Goal: Task Accomplishment & Management: Use online tool/utility

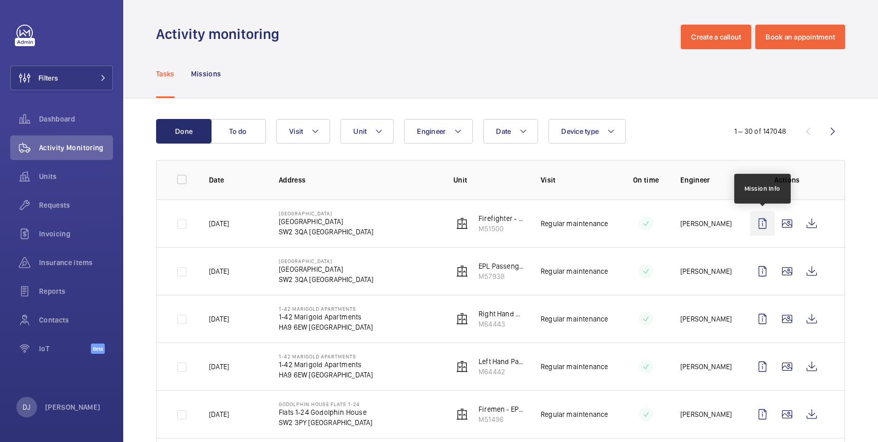
click at [761, 227] on wm-front-icon-button at bounding box center [762, 223] width 25 height 25
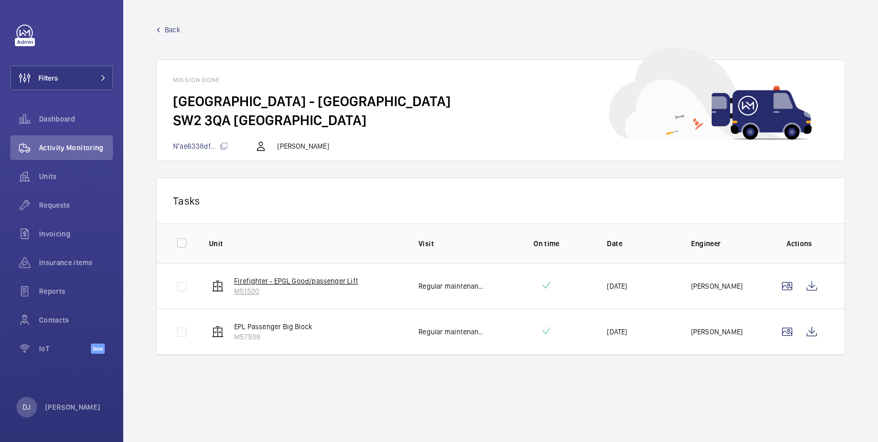
click at [349, 280] on p "Firefighter - EPGL Good/passenger Lift" at bounding box center [296, 281] width 124 height 10
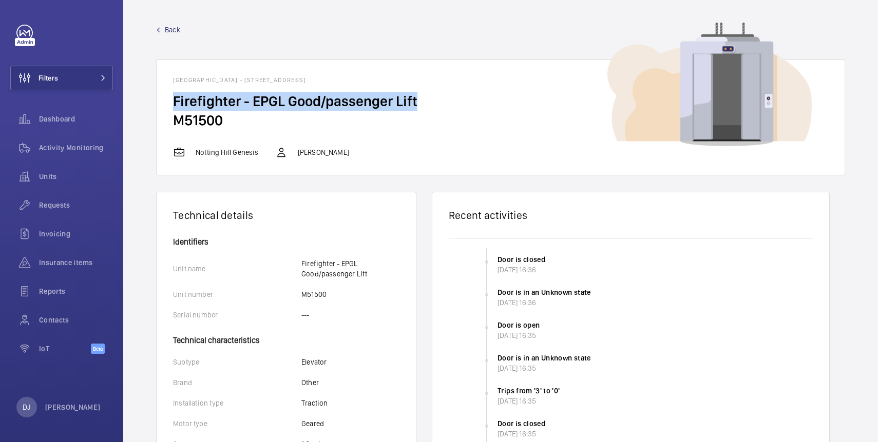
drag, startPoint x: 418, startPoint y: 106, endPoint x: 174, endPoint y: 102, distance: 243.8
click at [174, 102] on h2 "Firefighter - EPGL Good/passenger Lift" at bounding box center [500, 101] width 655 height 19
copy h2 "Firefighter - EPGL Good/passenger Lift"
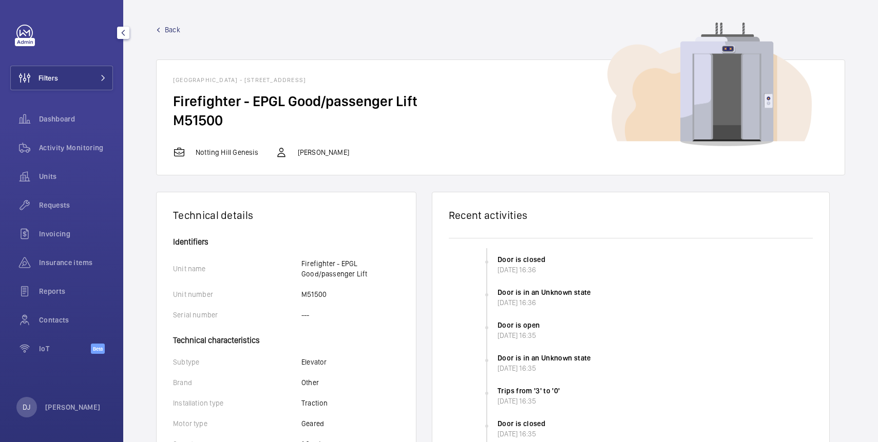
click at [161, 26] on link "Back" at bounding box center [500, 30] width 689 height 10
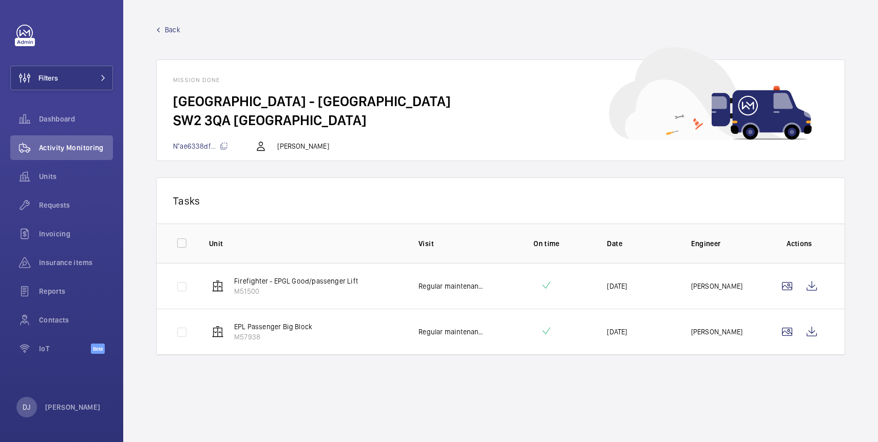
click at [171, 33] on span "Back" at bounding box center [172, 30] width 15 height 10
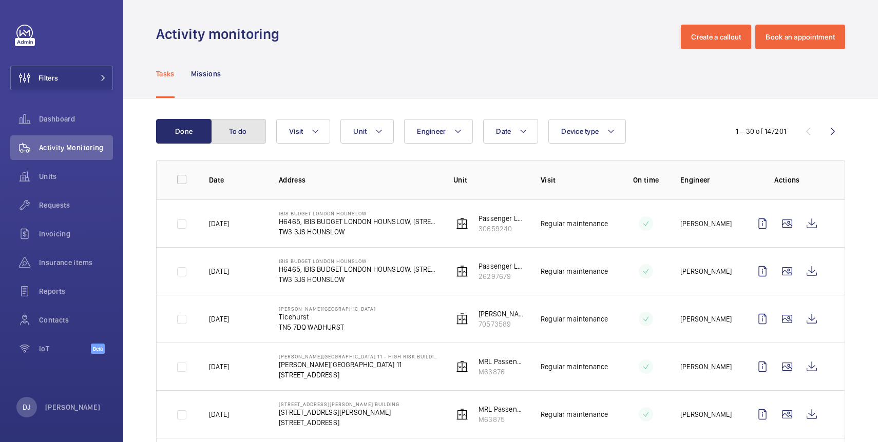
click at [237, 130] on button "To do" at bounding box center [237, 131] width 55 height 25
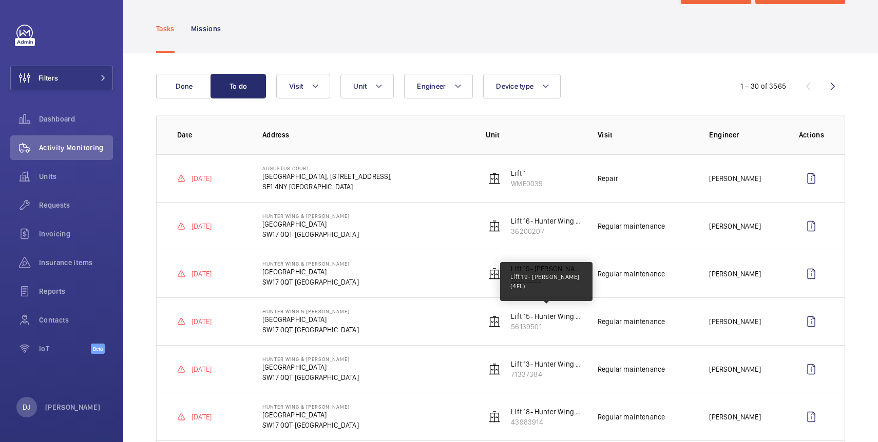
scroll to position [49, 0]
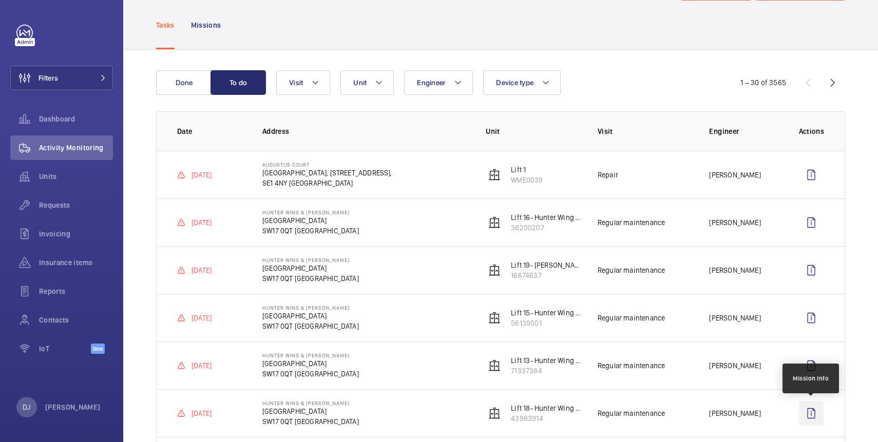
click at [808, 411] on wm-front-icon-button at bounding box center [811, 413] width 25 height 25
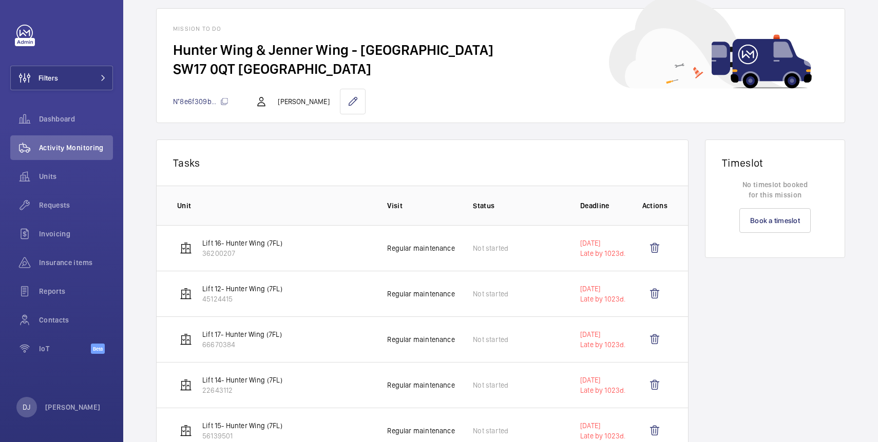
scroll to position [49, 0]
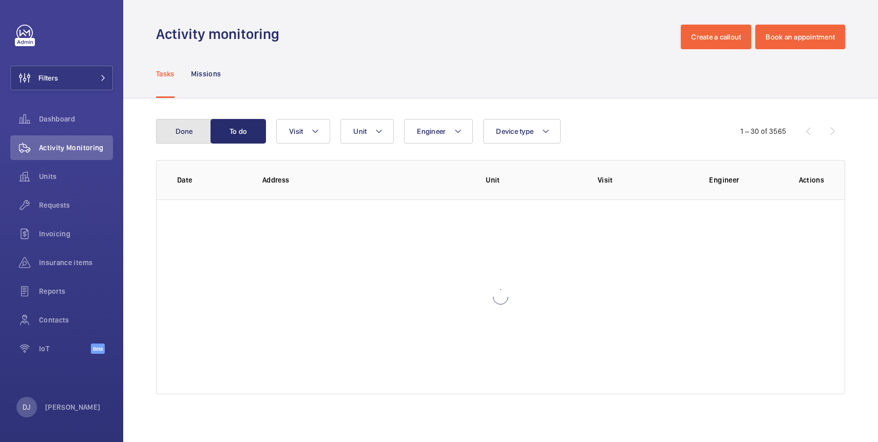
click at [191, 129] on button "Done" at bounding box center [183, 131] width 55 height 25
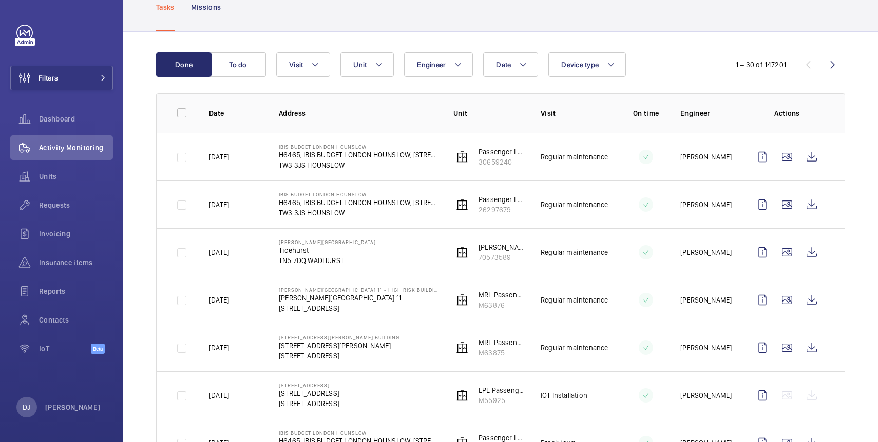
scroll to position [61, 0]
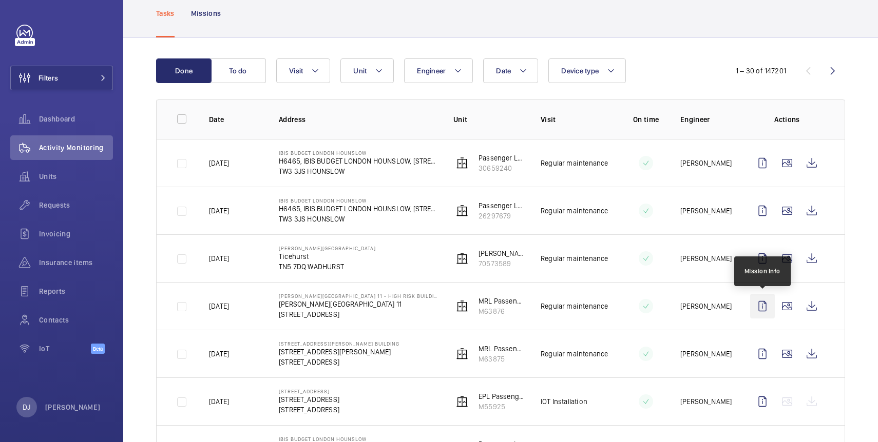
click at [762, 302] on wm-front-icon-button at bounding box center [762, 306] width 25 height 25
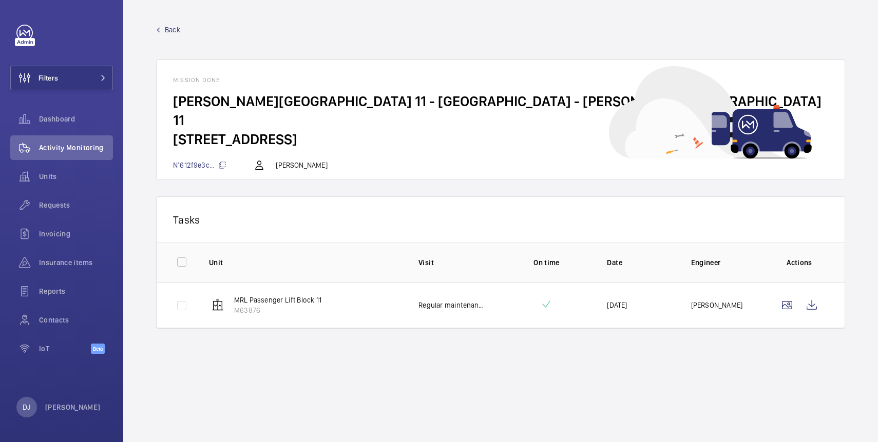
click at [168, 27] on span "Back" at bounding box center [172, 30] width 15 height 10
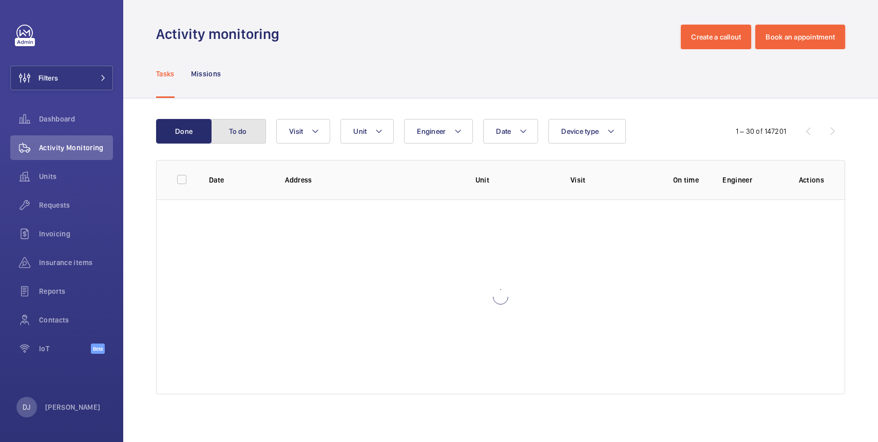
click at [240, 133] on button "To do" at bounding box center [237, 131] width 55 height 25
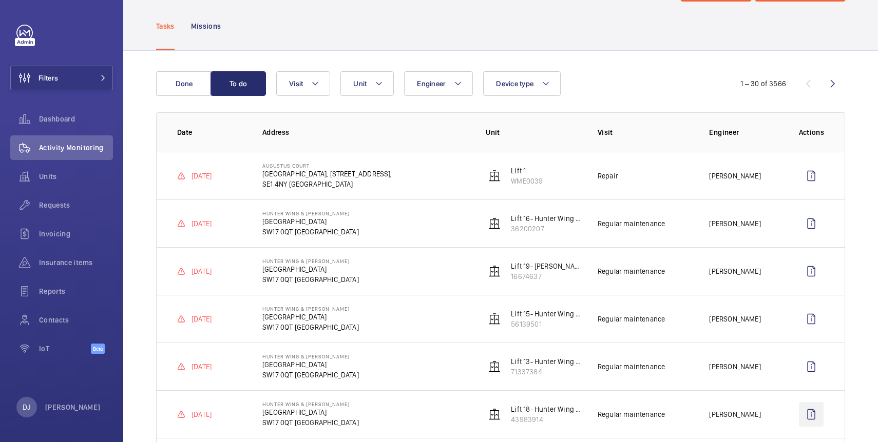
scroll to position [54, 0]
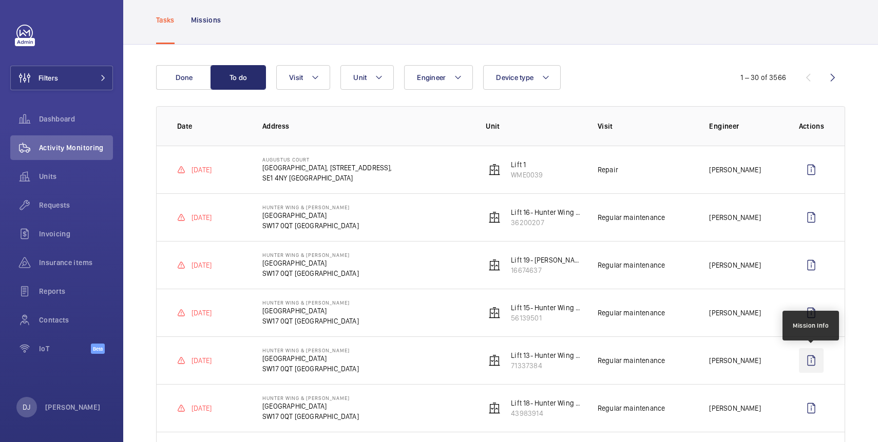
click at [811, 361] on wm-front-icon-button at bounding box center [811, 360] width 25 height 25
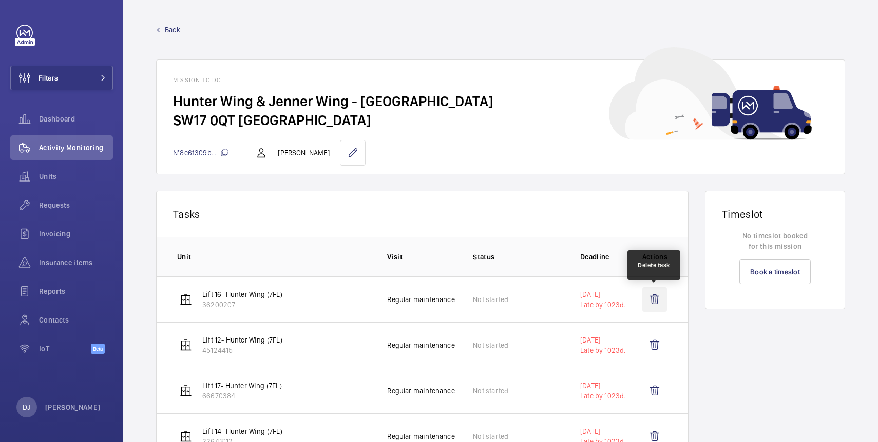
click at [652, 300] on wm-front-icon-button at bounding box center [654, 299] width 25 height 25
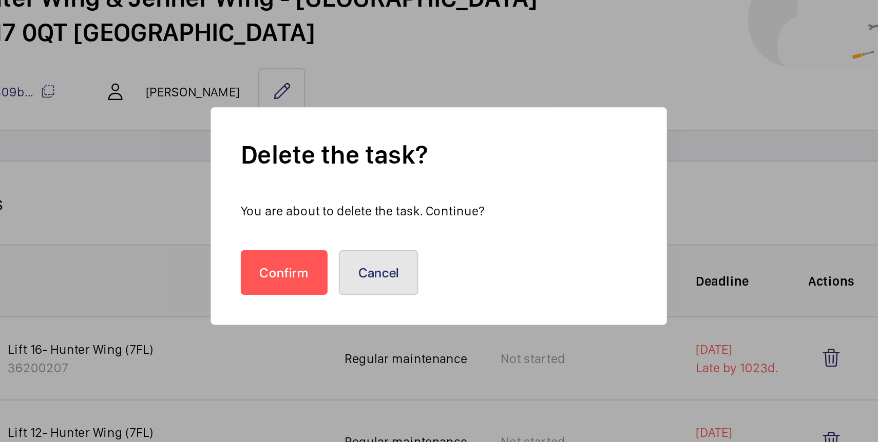
click at [414, 249] on button "Cancel" at bounding box center [406, 252] width 44 height 25
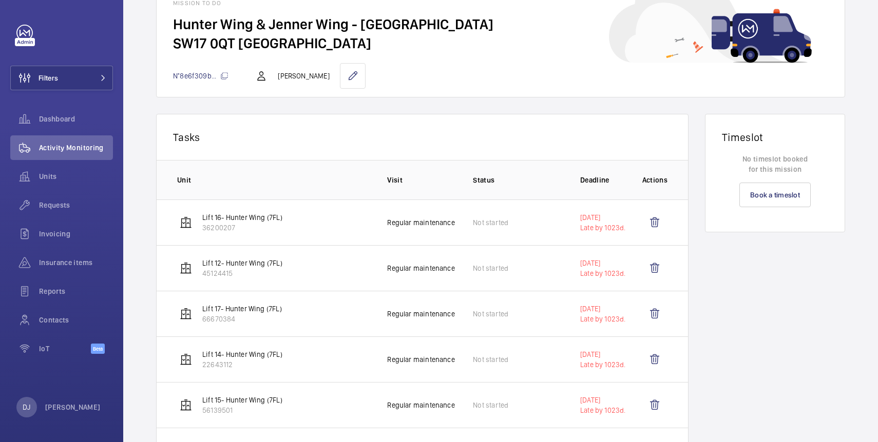
scroll to position [81, 0]
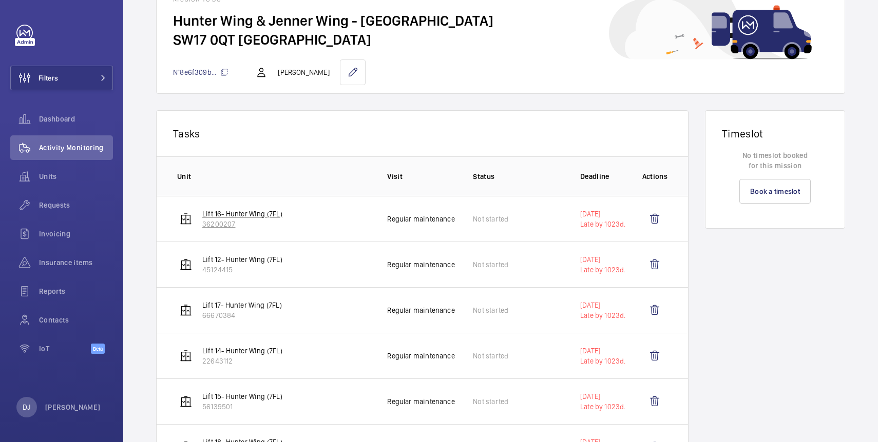
drag, startPoint x: 293, startPoint y: 217, endPoint x: 203, endPoint y: 215, distance: 89.3
click at [203, 215] on td "Lift 16- Hunter Wing (7FL) 36200207" at bounding box center [264, 219] width 214 height 46
copy p "Lift 16- Hunter Wing (7FL)"
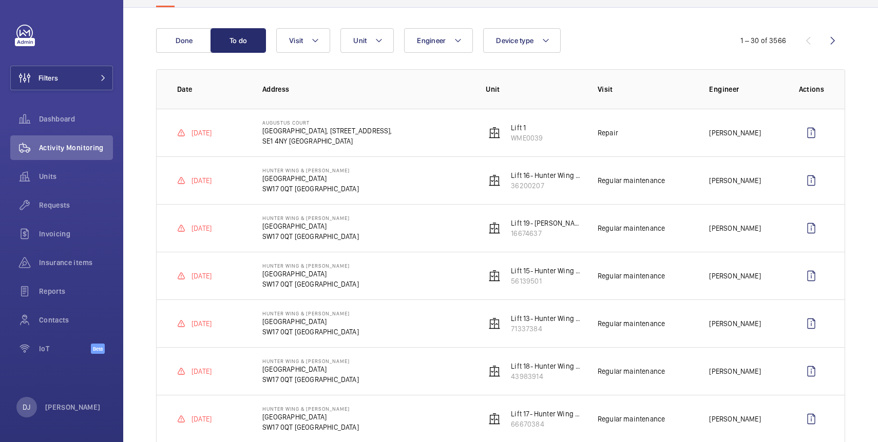
scroll to position [99, 0]
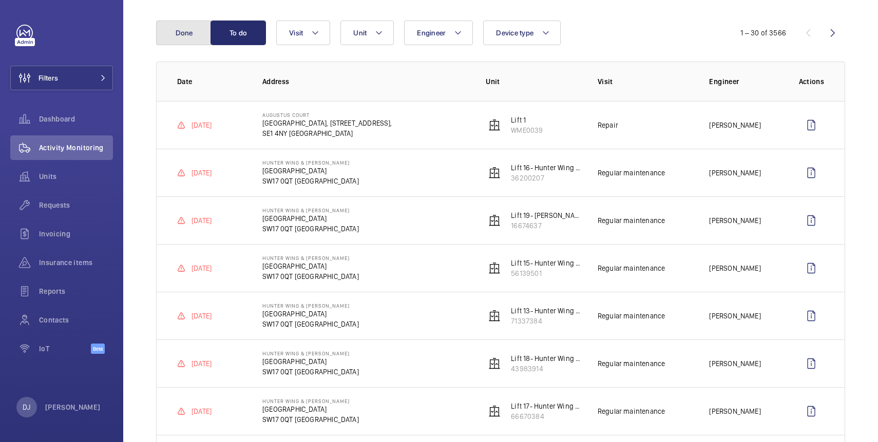
click at [182, 37] on button "Done" at bounding box center [183, 33] width 55 height 25
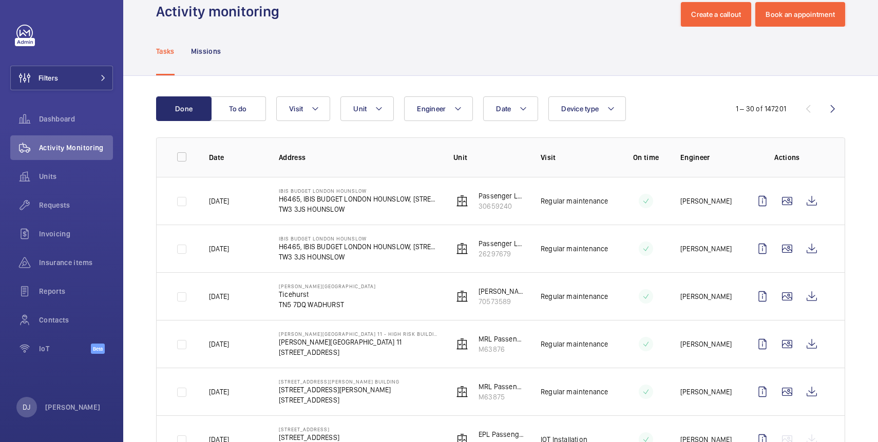
scroll to position [24, 0]
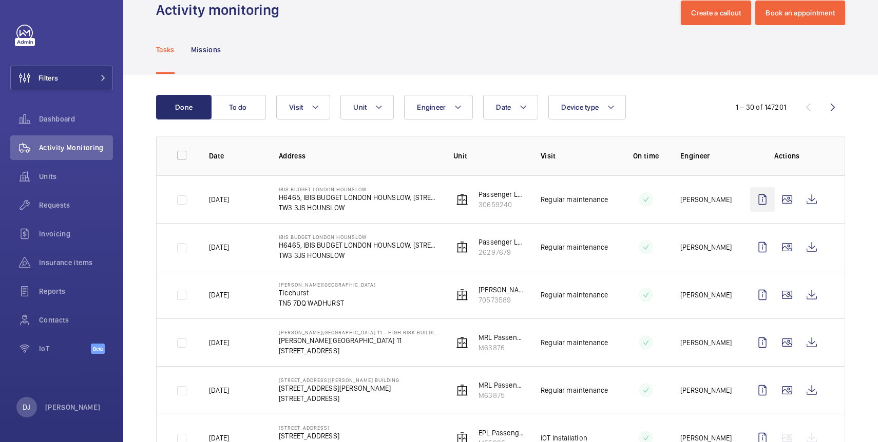
click at [761, 198] on wm-front-icon-button at bounding box center [762, 199] width 25 height 25
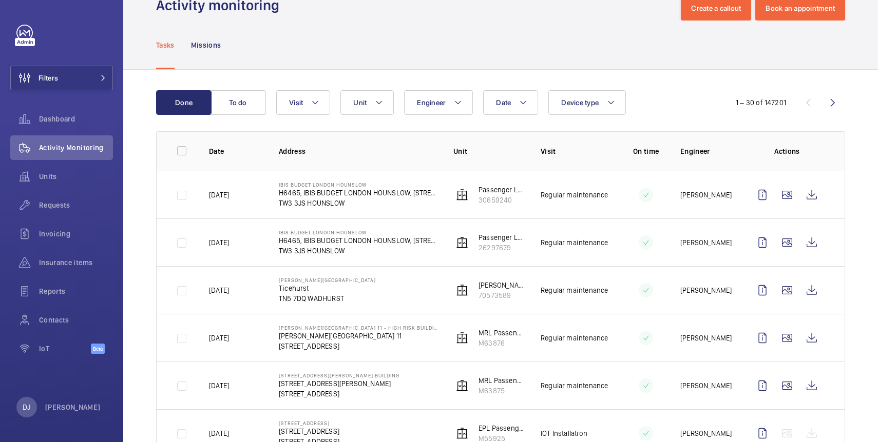
scroll to position [30, 0]
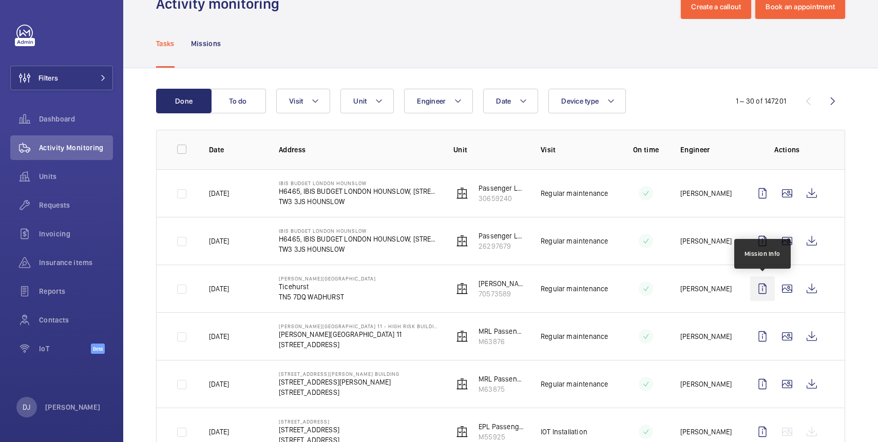
click at [758, 290] on wm-front-icon-button at bounding box center [762, 289] width 25 height 25
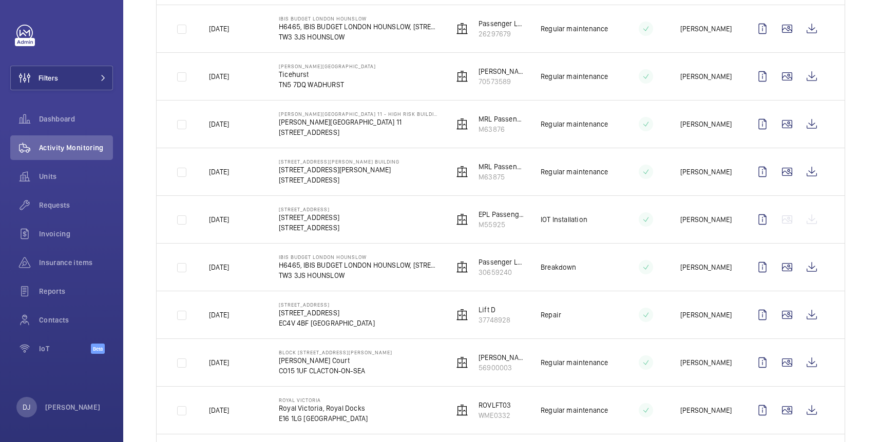
scroll to position [264, 0]
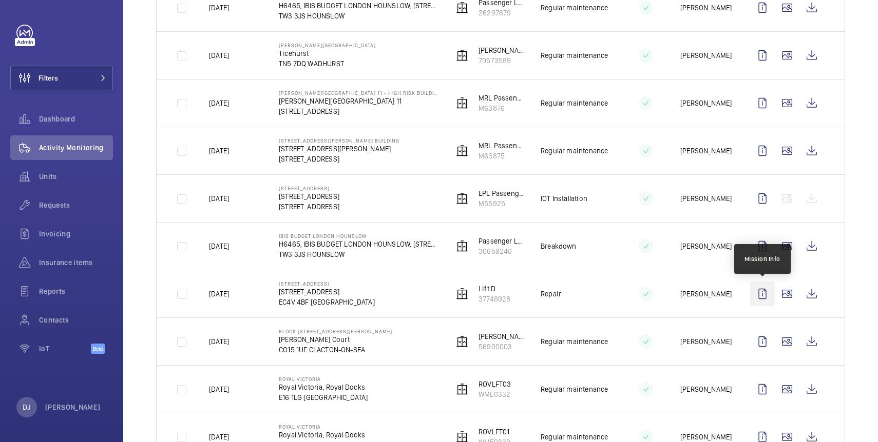
click at [759, 298] on wm-front-icon-button at bounding box center [762, 294] width 25 height 25
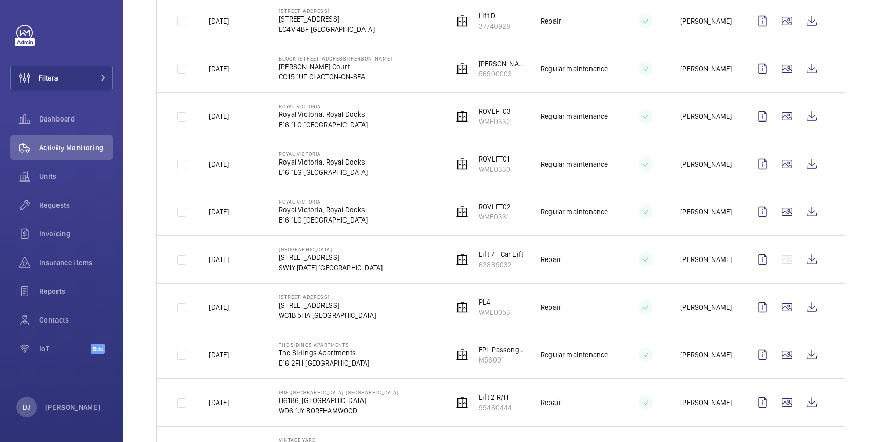
scroll to position [538, 0]
click at [765, 398] on wm-front-icon-button at bounding box center [762, 401] width 25 height 25
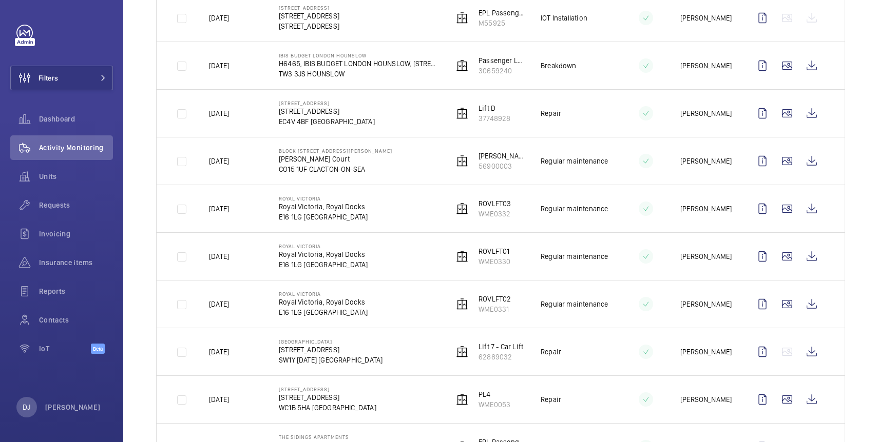
scroll to position [446, 0]
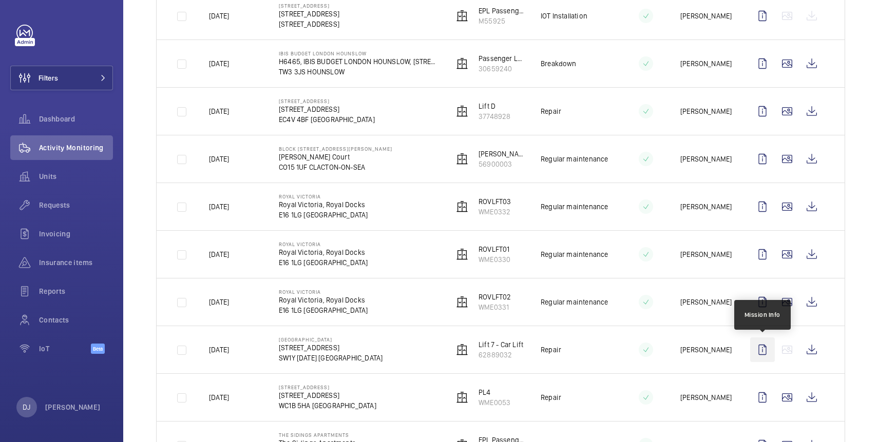
click at [760, 350] on wm-front-icon-button at bounding box center [762, 350] width 25 height 25
